Goal: Task Accomplishment & Management: Manage account settings

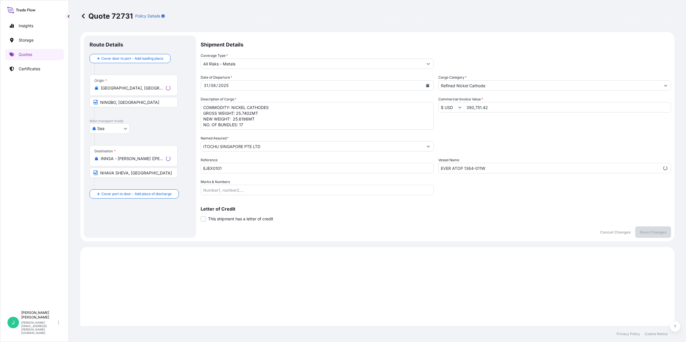
select select "Sea"
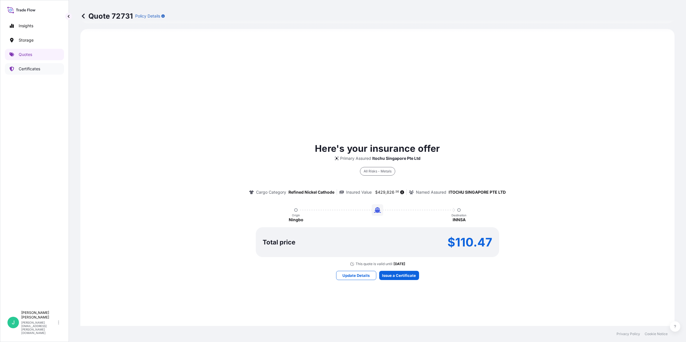
click at [32, 68] on p "Certificates" at bounding box center [30, 69] width 22 height 6
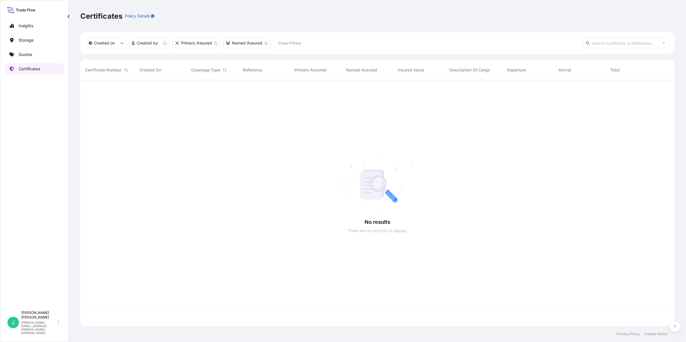
scroll to position [243, 589]
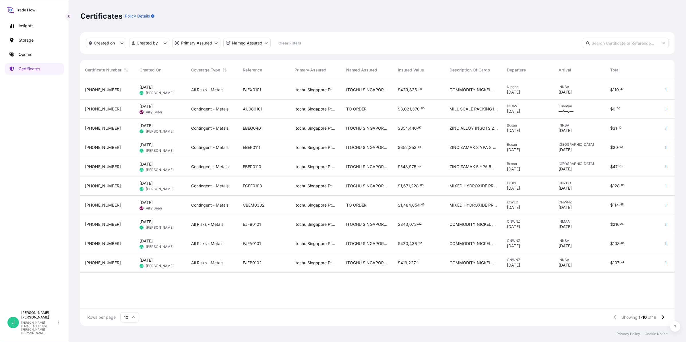
click at [407, 93] on div "$ 429 , 826 . 56" at bounding box center [419, 89] width 52 height 19
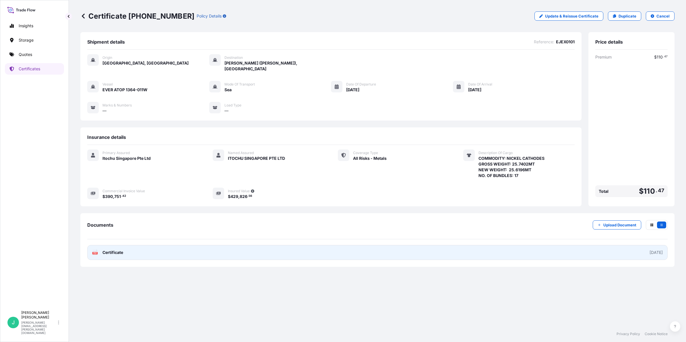
click at [603, 245] on link "PDF Certificate [DATE]" at bounding box center [377, 252] width 580 height 15
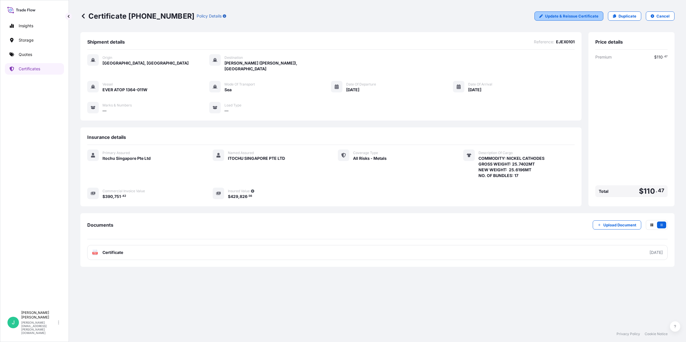
click at [562, 15] on p "Update & Reissue Certificate" at bounding box center [571, 16] width 53 height 6
select select "Sea"
select select "32029"
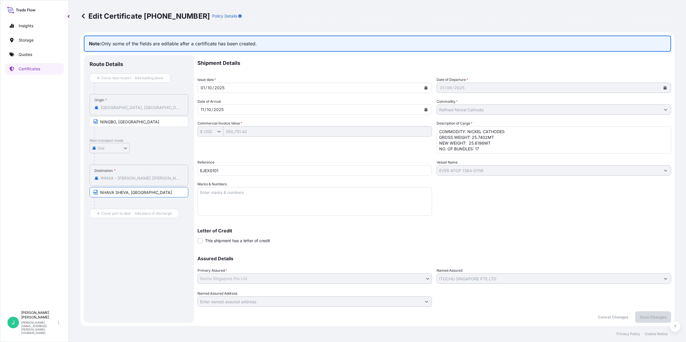
click at [147, 191] on input "NHAVA SHEVA, [GEOGRAPHIC_DATA]" at bounding box center [139, 192] width 99 height 10
drag, startPoint x: 164, startPoint y: 195, endPoint x: 63, endPoint y: 195, distance: 101.9
click at [63, 195] on div "Insights Storage Quotes Certificates J [PERSON_NAME] [PERSON_NAME][EMAIL_ADDRES…" at bounding box center [343, 171] width 686 height 342
click at [120, 194] on input "Text to appear on certificate" at bounding box center [139, 192] width 99 height 10
click at [98, 192] on input "Text to appear on certificate" at bounding box center [139, 192] width 99 height 10
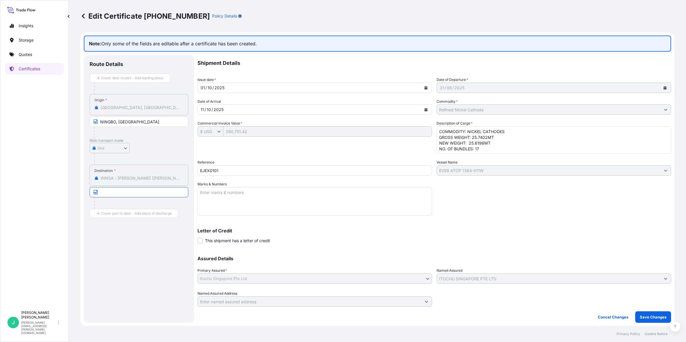
click at [150, 197] on input "Text to appear on certificate" at bounding box center [139, 192] width 99 height 10
click at [112, 191] on input "Text to appear on certificate" at bounding box center [139, 192] width 99 height 10
click at [130, 171] on div "Destination * INNSA - [GEOGRAPHIC_DATA][PERSON_NAME] ([PERSON_NAME]), [GEOGRAPH…" at bounding box center [139, 175] width 99 height 21
click at [134, 181] on div "Destination * INNSA - [GEOGRAPHIC_DATA][PERSON_NAME] ([PERSON_NAME]), [GEOGRAPH…" at bounding box center [139, 175] width 99 height 21
drag, startPoint x: 135, startPoint y: 179, endPoint x: 132, endPoint y: 189, distance: 10.4
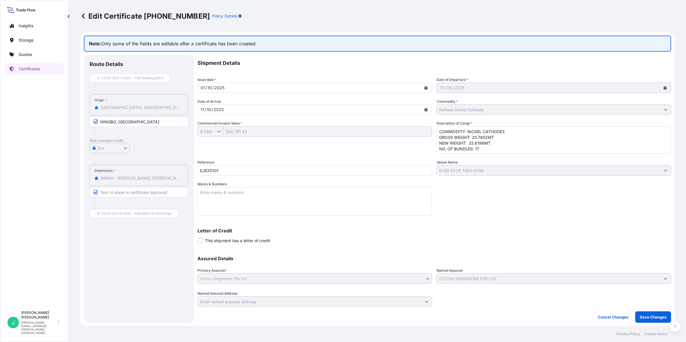
click at [132, 189] on input "Text to appear on certificate" at bounding box center [139, 192] width 99 height 10
type input "[GEOGRAPHIC_DATA], [GEOGRAPHIC_DATA]"
click at [257, 193] on textarea "Marks & Numbers" at bounding box center [314, 201] width 234 height 29
click at [524, 133] on textarea "COMMODITY: NICKEL CATHODES GROSS WEIGHT: 25.7402MT NEW WEIGHT: 25.6196MT NO. OF…" at bounding box center [554, 140] width 234 height 28
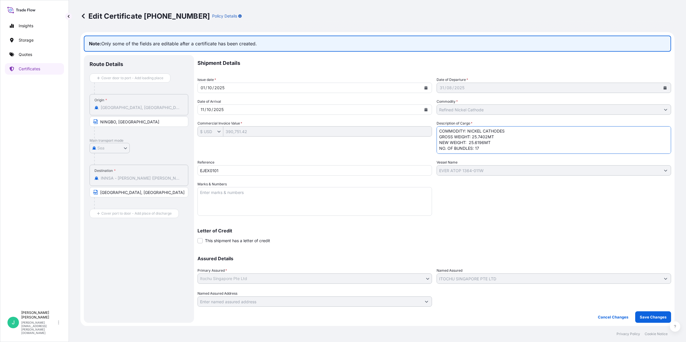
drag, startPoint x: 439, startPoint y: 130, endPoint x: 488, endPoint y: 148, distance: 53.2
click at [488, 148] on textarea "COMMODITY: NICKEL CATHODES GROSS WEIGHT: 25.7402MT NEW WEIGHT: 25.6196MT NO. OF…" at bounding box center [554, 140] width 234 height 28
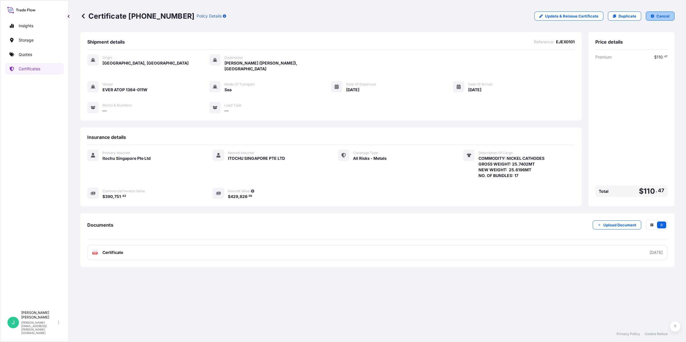
click at [663, 14] on p "Cancel" at bounding box center [662, 16] width 13 height 6
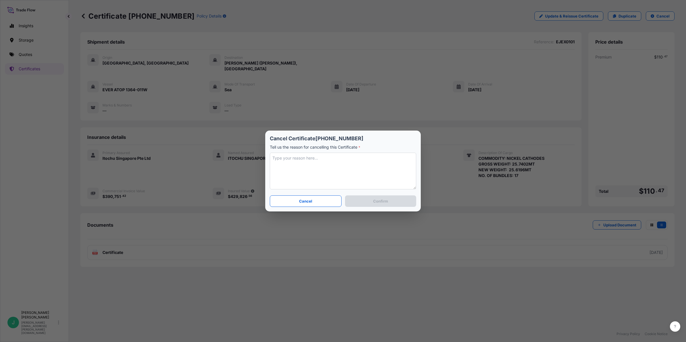
click at [351, 158] on textarea at bounding box center [343, 171] width 146 height 37
type textarea "Wrong POD"
click at [374, 207] on button "Confirm" at bounding box center [380, 200] width 71 height 11
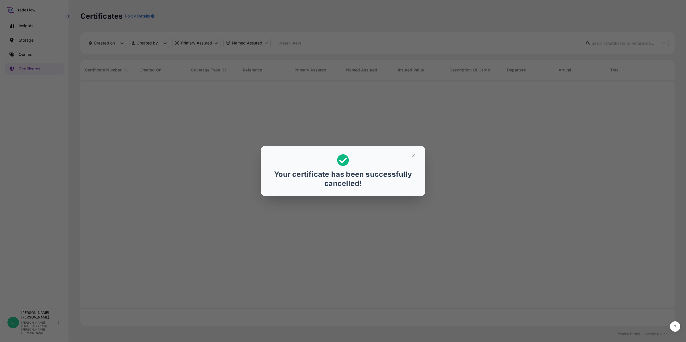
scroll to position [243, 589]
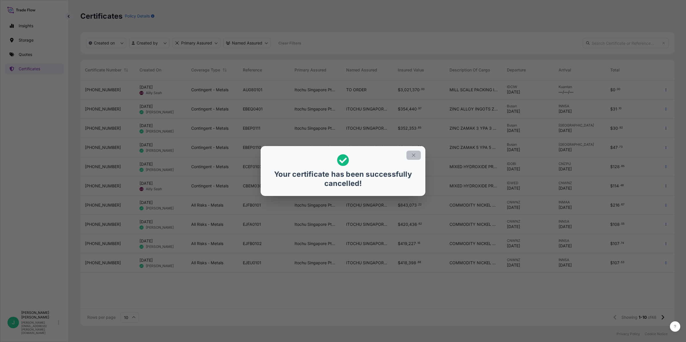
click at [412, 156] on icon "button" at bounding box center [413, 155] width 5 height 5
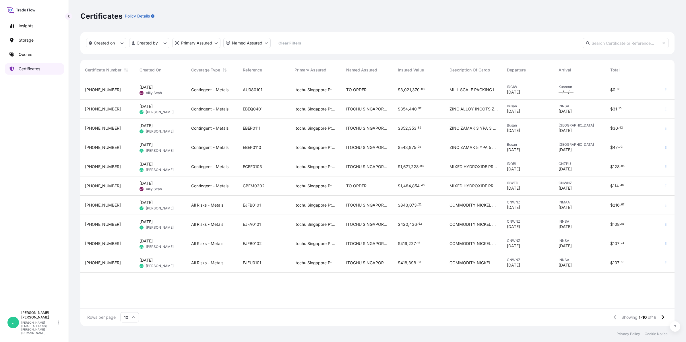
click at [32, 71] on p "Certificates" at bounding box center [30, 69] width 22 height 6
click at [26, 54] on p "Quotes" at bounding box center [25, 55] width 13 height 6
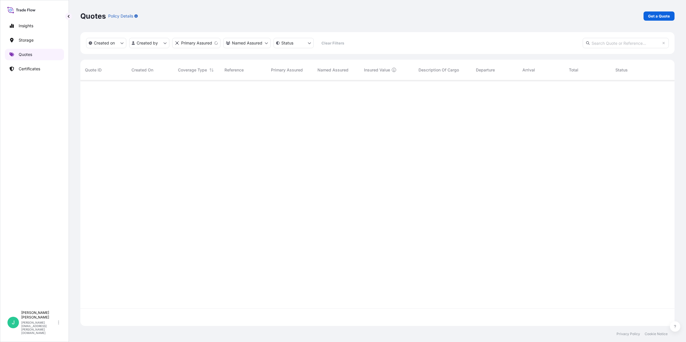
scroll to position [243, 589]
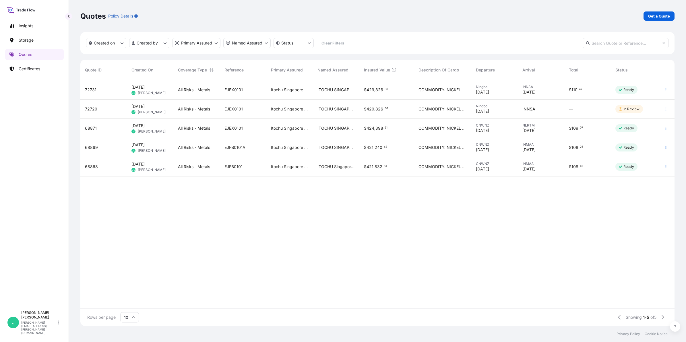
click at [575, 93] on div "$ 110 . 47" at bounding box center [587, 89] width 46 height 19
select select "Sea"
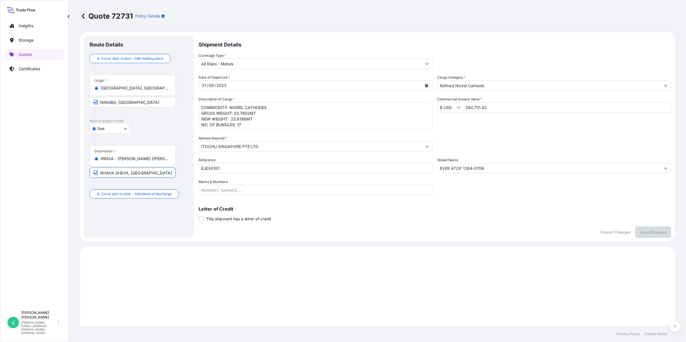
drag, startPoint x: 158, startPoint y: 170, endPoint x: 69, endPoint y: 165, distance: 89.4
click at [69, 165] on div "Quote 72731 Policy Details Route Details Cover door to port - Add loading place…" at bounding box center [377, 163] width 617 height 326
click at [149, 157] on input "INNSA - [PERSON_NAME] ([PERSON_NAME]), [GEOGRAPHIC_DATA]" at bounding box center [135, 159] width 68 height 6
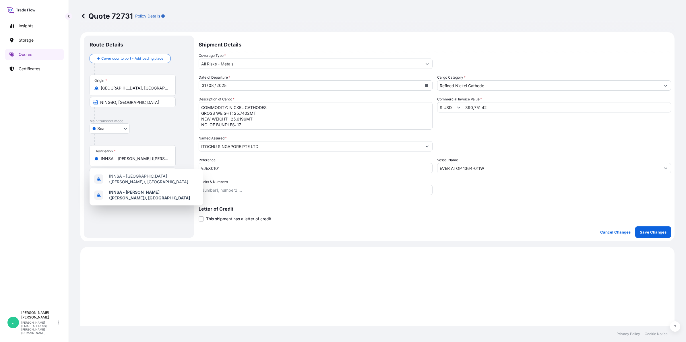
click at [173, 157] on div "Destination * INNSA - [GEOGRAPHIC_DATA][PERSON_NAME] ([PERSON_NAME]), [GEOGRAPH…" at bounding box center [133, 155] width 86 height 21
click at [168, 157] on input "INNSA - [PERSON_NAME] ([PERSON_NAME]), [GEOGRAPHIC_DATA]" at bounding box center [135, 159] width 68 height 6
click at [165, 158] on input "INNSA - [PERSON_NAME] ([PERSON_NAME]), [GEOGRAPHIC_DATA]" at bounding box center [135, 159] width 68 height 6
drag, startPoint x: 104, startPoint y: 158, endPoint x: 273, endPoint y: 165, distance: 168.9
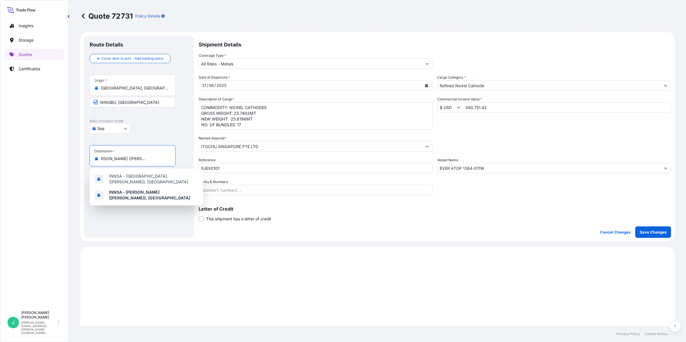
click at [273, 165] on form "Route Details Cover door to port - Add loading place Place of loading Road / In…" at bounding box center [377, 136] width 594 height 209
type input "I"
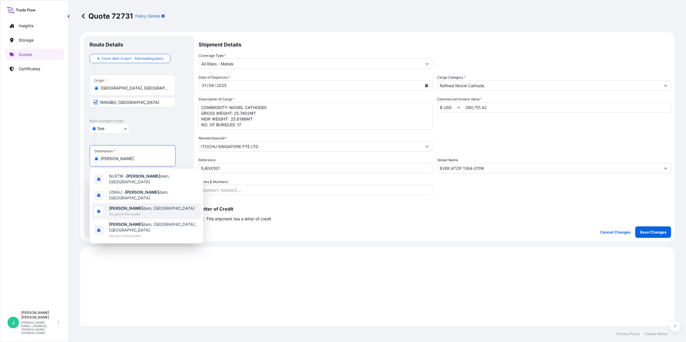
click at [139, 205] on span "[PERSON_NAME] dam, [GEOGRAPHIC_DATA]" at bounding box center [152, 208] width 86 height 6
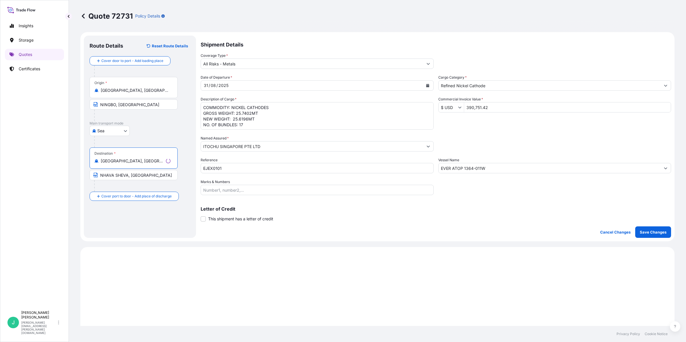
type input "[GEOGRAPHIC_DATA], [GEOGRAPHIC_DATA]"
click at [147, 174] on input "NHAVA SHEVA, [GEOGRAPHIC_DATA]" at bounding box center [134, 175] width 88 height 10
drag, startPoint x: 151, startPoint y: 174, endPoint x: 88, endPoint y: 176, distance: 63.4
click at [88, 176] on div "Route Details Reset Route Details Cover door to port - Add loading place Place …" at bounding box center [140, 137] width 112 height 202
drag, startPoint x: 111, startPoint y: 174, endPoint x: 212, endPoint y: 166, distance: 101.0
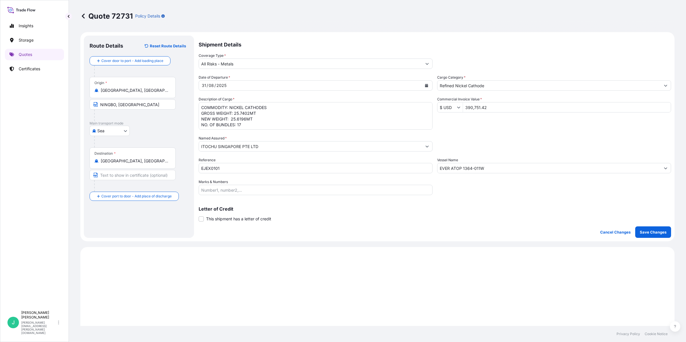
click at [111, 174] on input "Text to appear on certificate" at bounding box center [133, 175] width 86 height 10
paste input "[GEOGRAPHIC_DATA], [GEOGRAPHIC_DATA]"
type input "[GEOGRAPHIC_DATA], [GEOGRAPHIC_DATA]"
click at [650, 232] on p "Save Changes" at bounding box center [653, 232] width 27 height 6
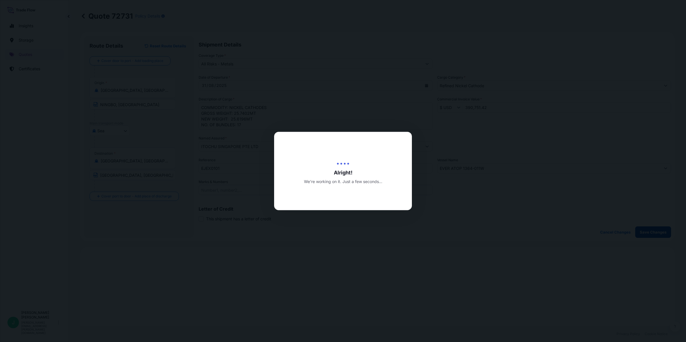
type input "[STREET_ADDRESS]"
type input "[DATE]"
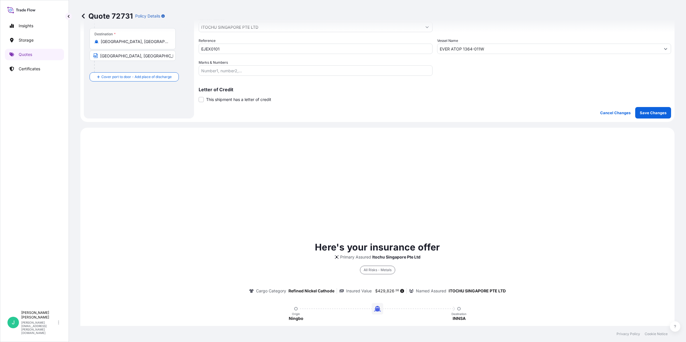
scroll to position [218, 0]
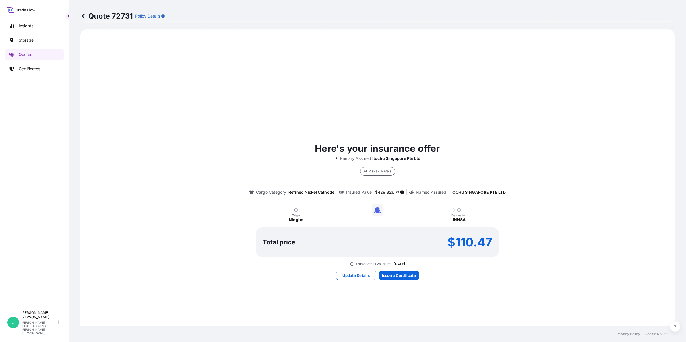
select select "Sea"
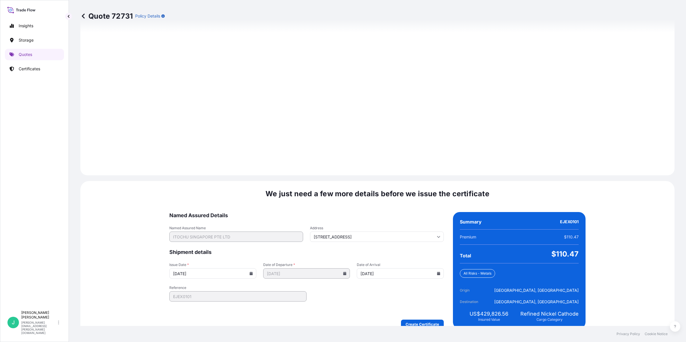
scroll to position [608, 0]
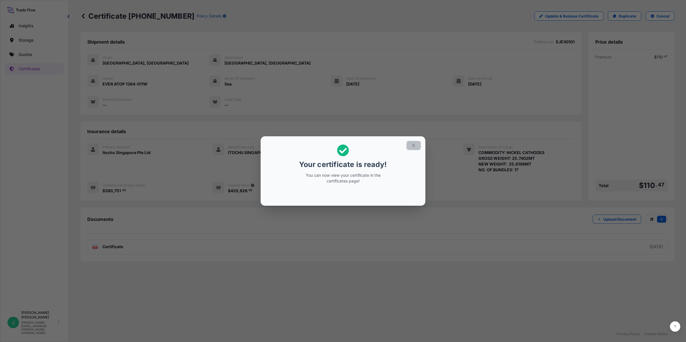
click at [414, 146] on icon "button" at bounding box center [413, 145] width 5 height 5
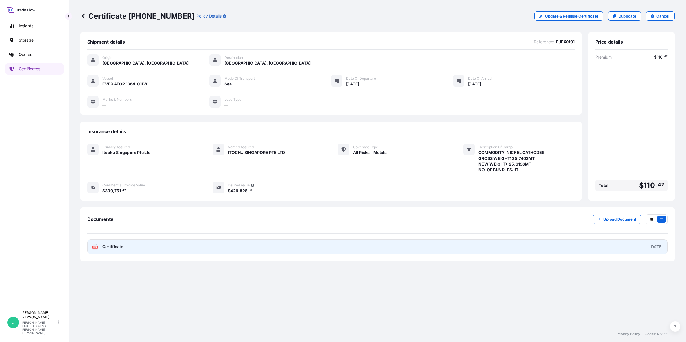
click at [535, 247] on link "PDF Certificate [DATE]" at bounding box center [377, 246] width 580 height 15
